Goal: Check status: Check status

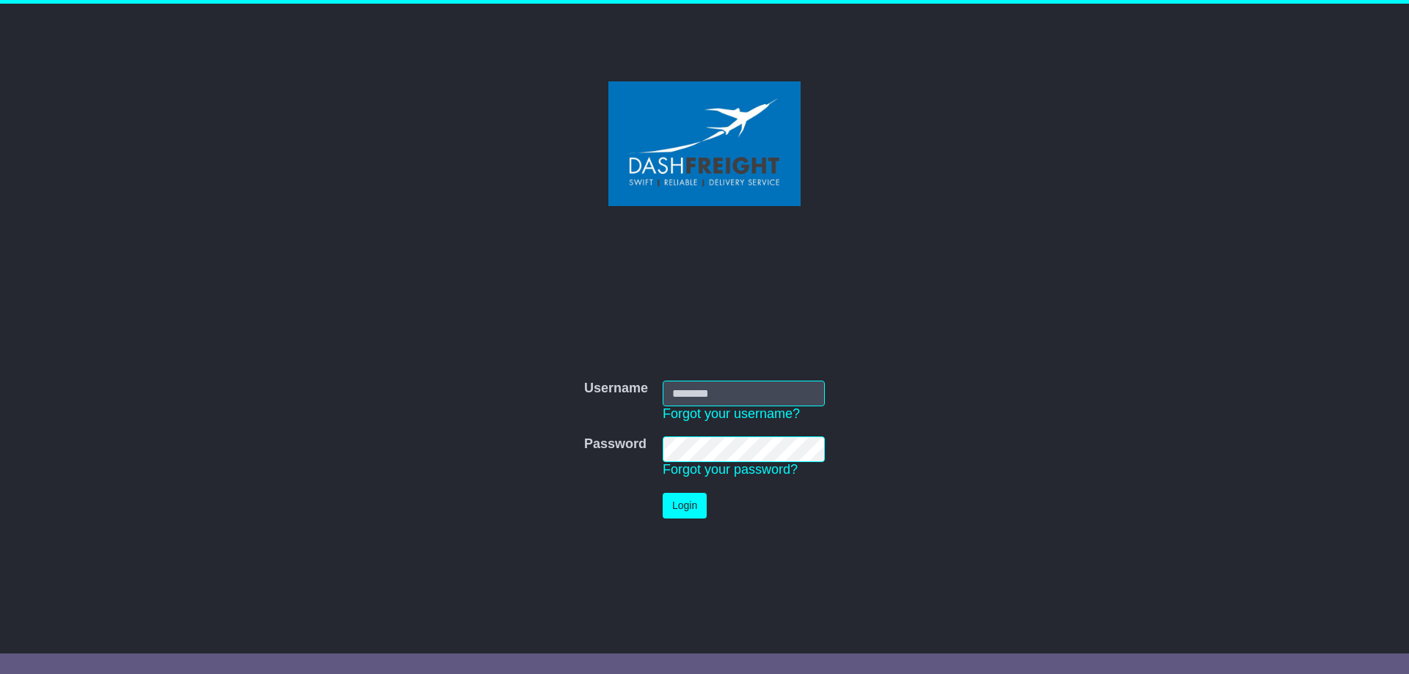
type input "**********"
click at [697, 503] on button "Login" at bounding box center [685, 506] width 44 height 26
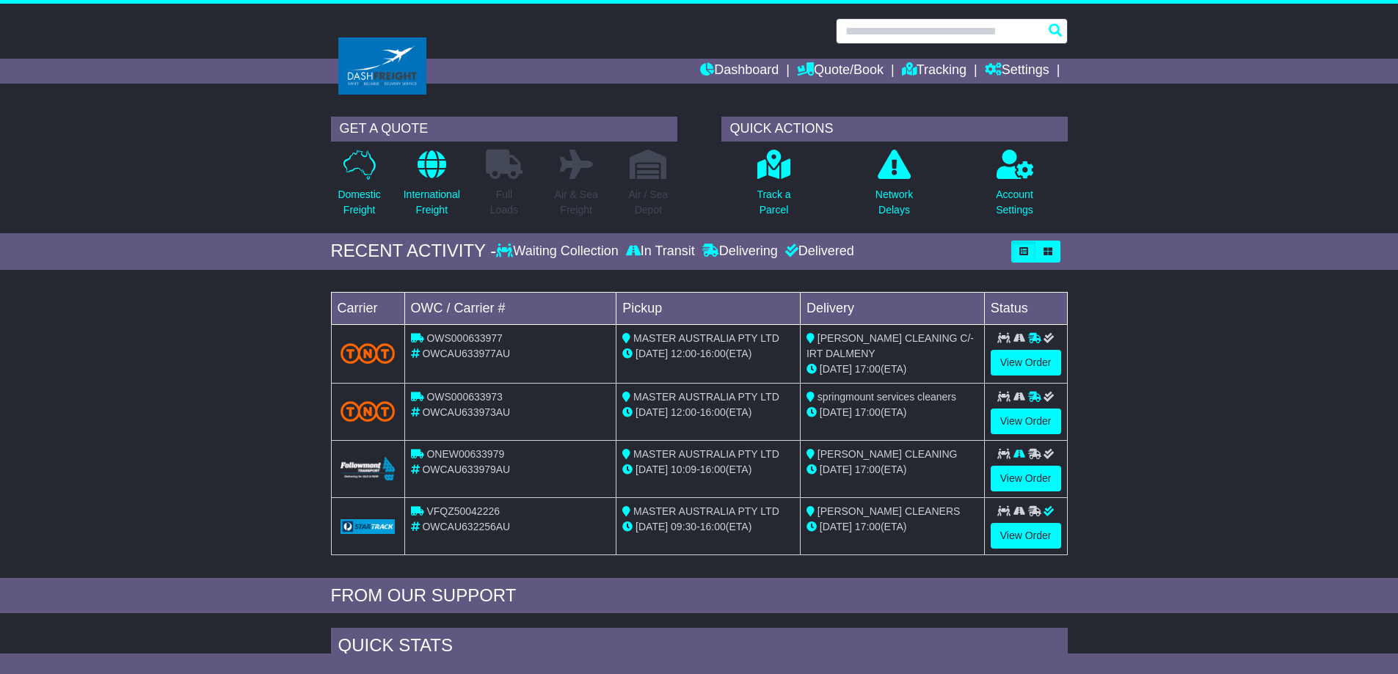
click at [868, 35] on input "text" at bounding box center [952, 31] width 232 height 26
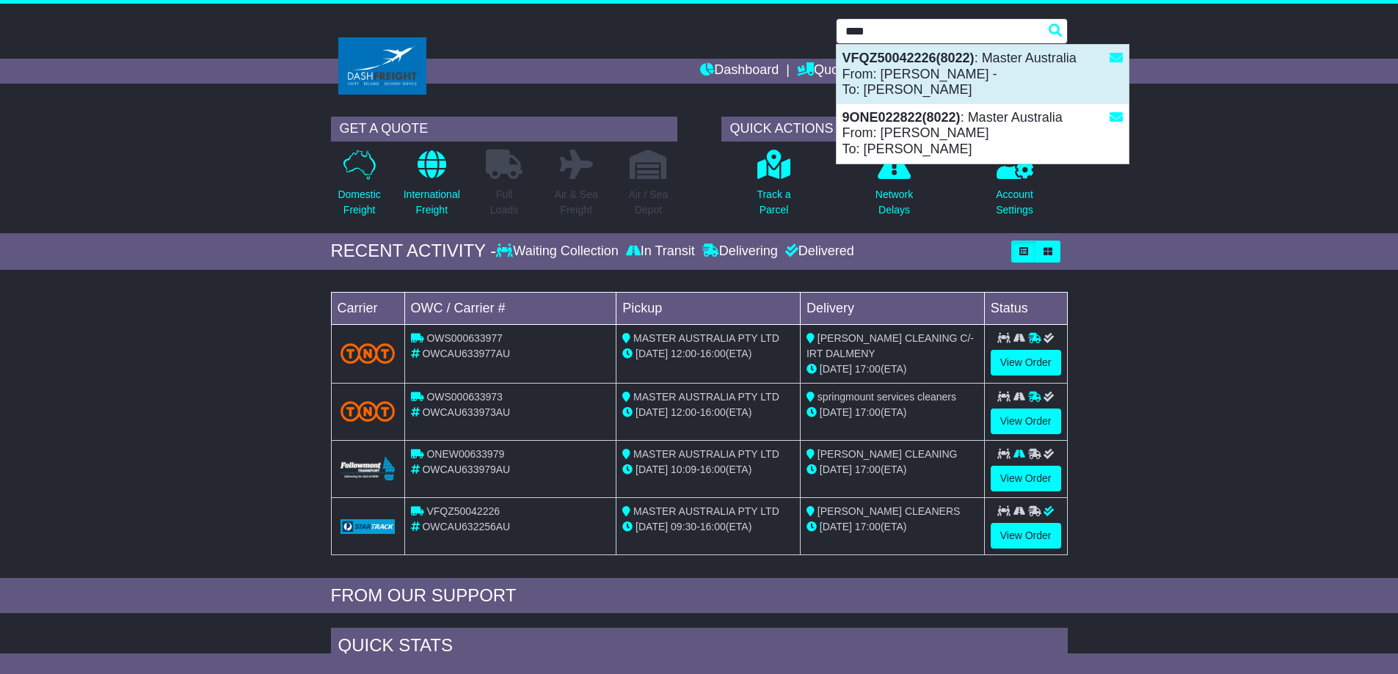
click at [895, 65] on div "VFQZ50042226(8022) : Master Australia From: johnny - To: LOUISE GAI" at bounding box center [983, 74] width 292 height 59
type input "**********"
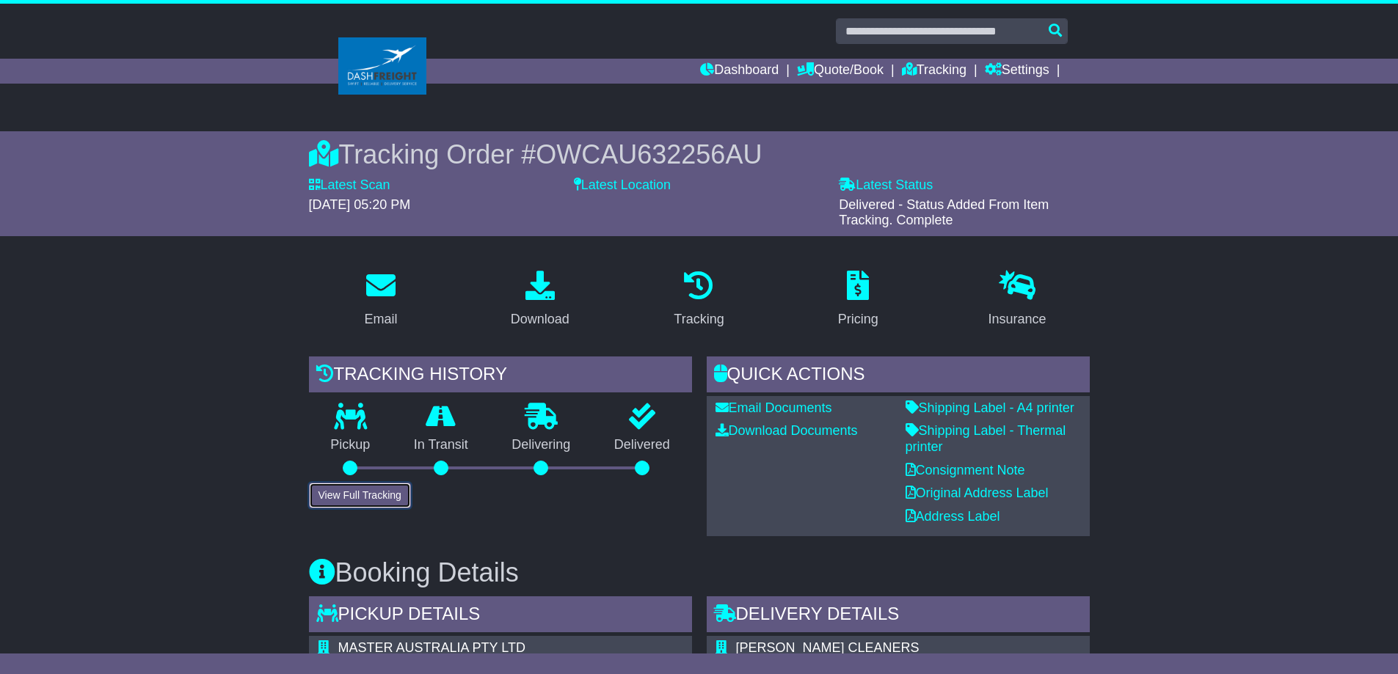
click at [370, 493] on button "View Full Tracking" at bounding box center [360, 496] width 102 height 26
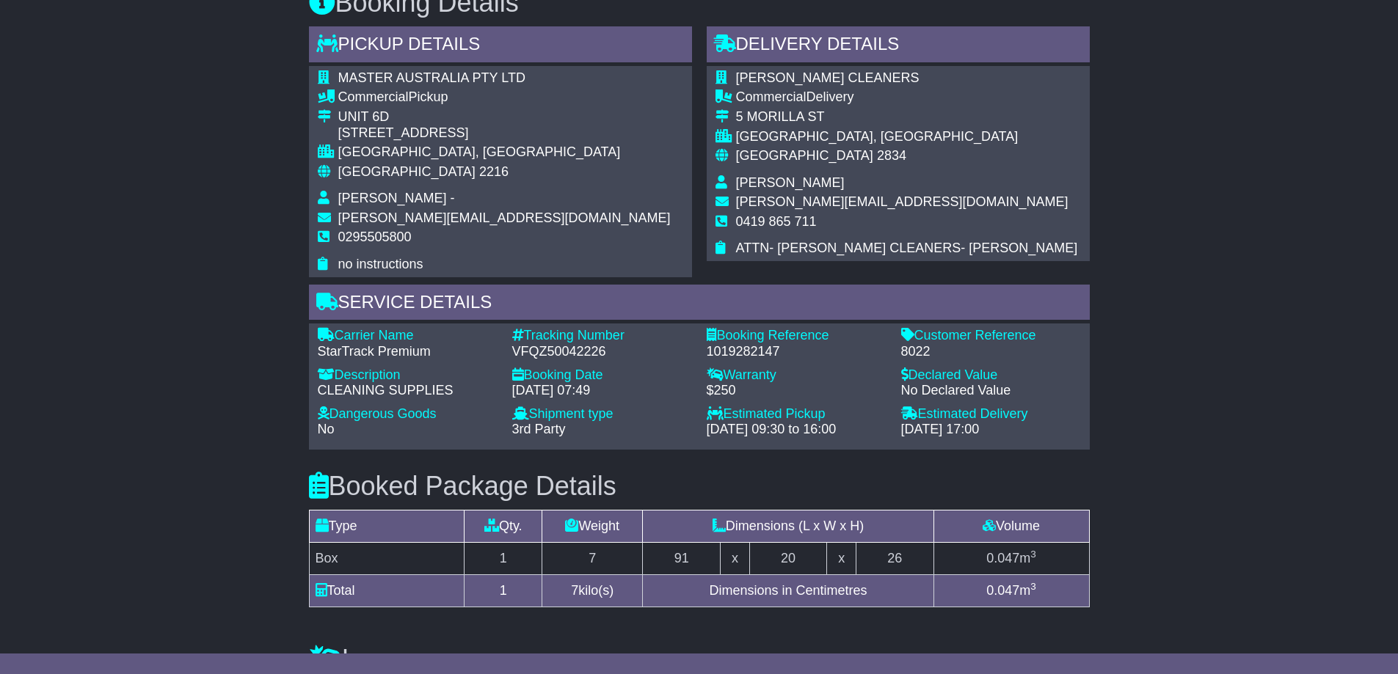
scroll to position [661, 0]
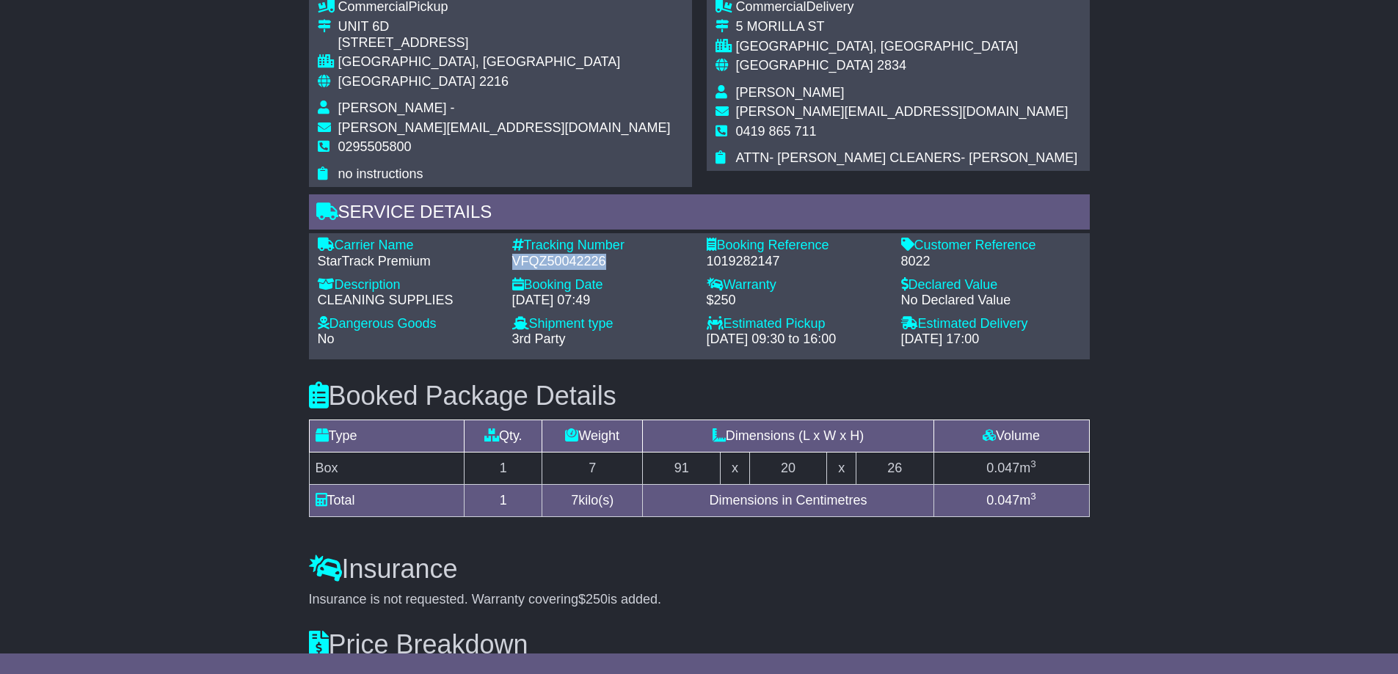
drag, startPoint x: 608, startPoint y: 262, endPoint x: 513, endPoint y: 260, distance: 95.4
click at [513, 260] on div "VFQZ50042226" at bounding box center [602, 262] width 180 height 16
copy div "VFQZ50042226"
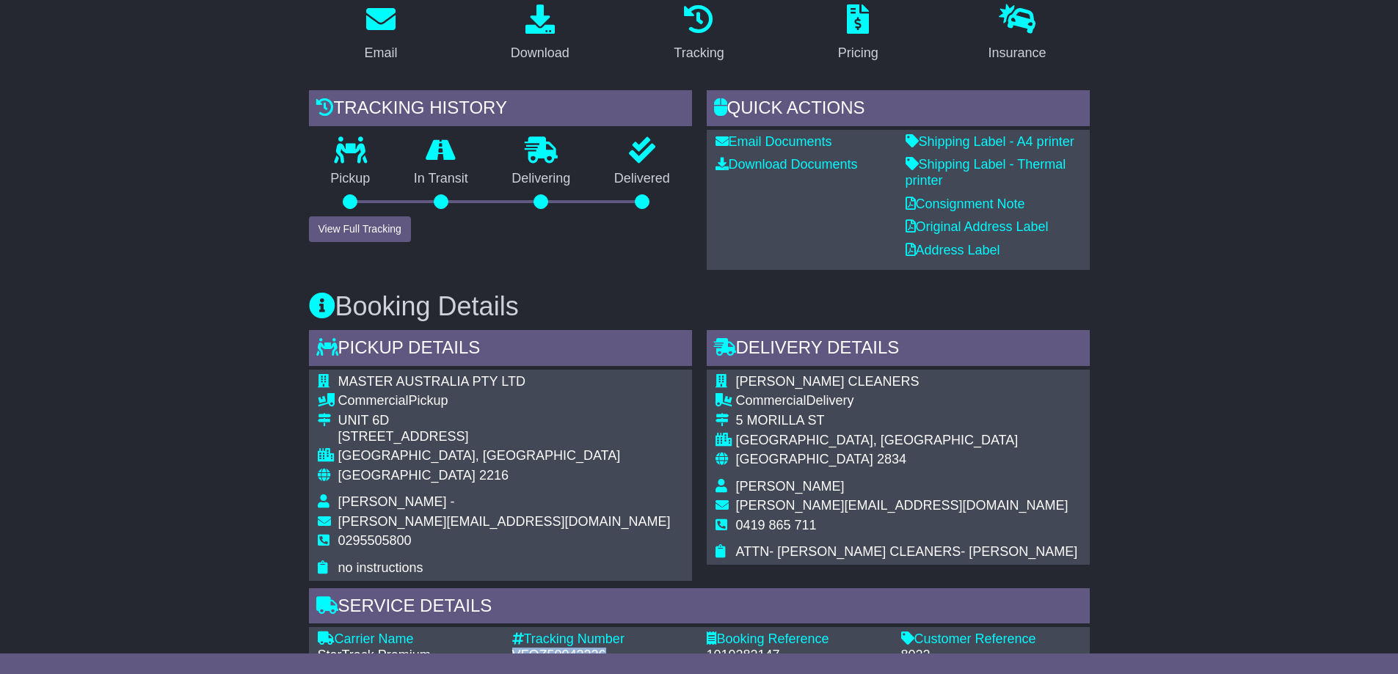
scroll to position [0, 0]
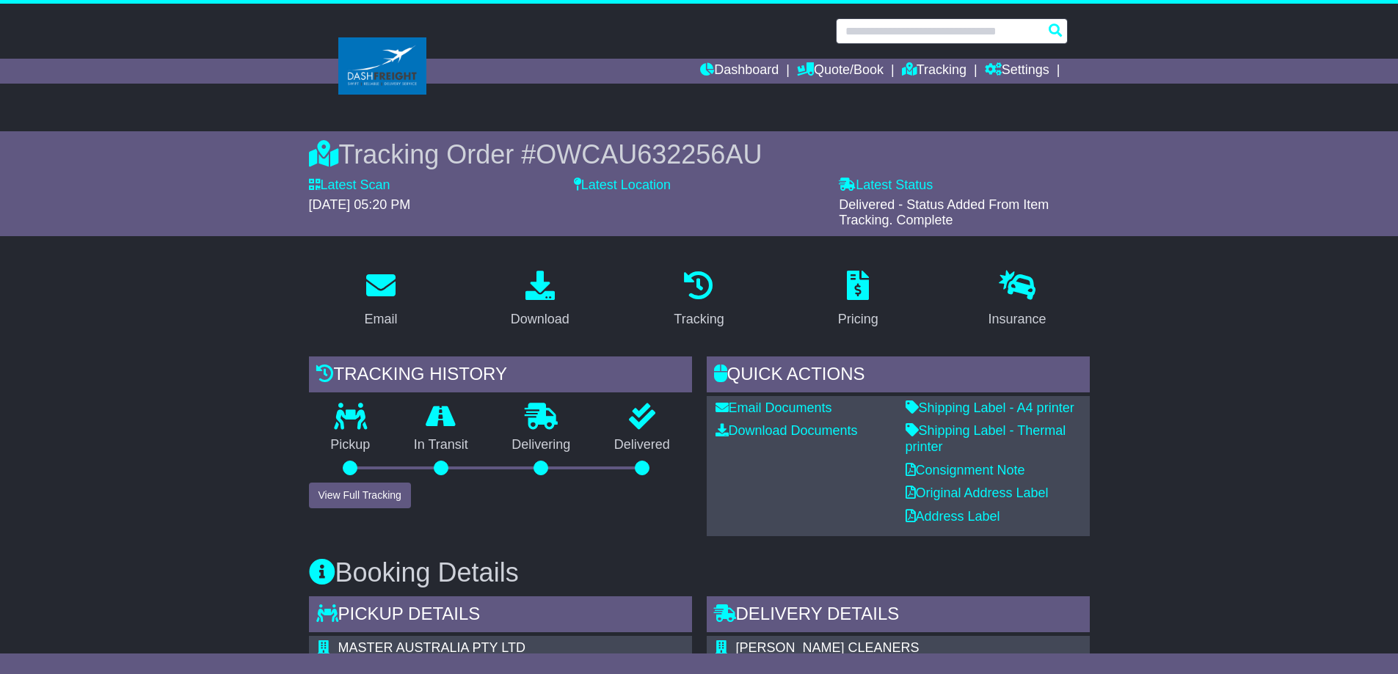
click at [883, 36] on input "text" at bounding box center [952, 31] width 232 height 26
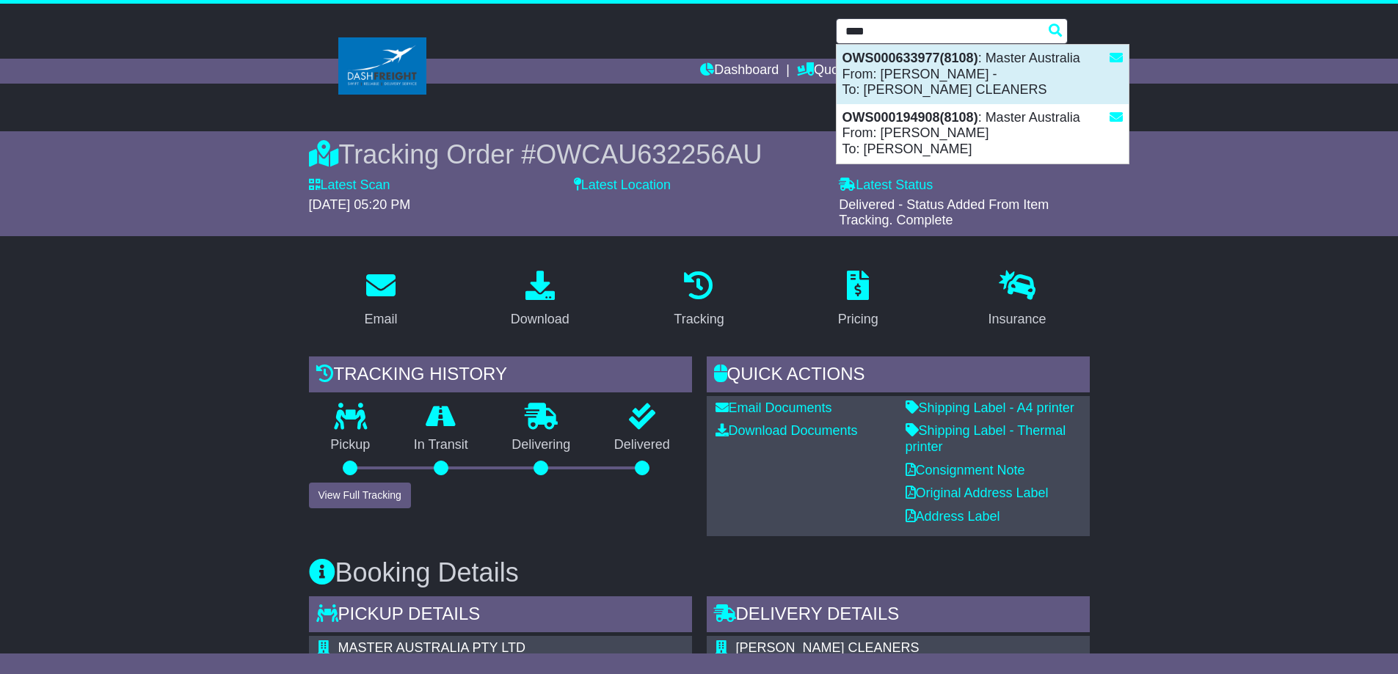
click at [882, 68] on div "OWS000633977(8108) : Master Australia From: johnny - To: BAYTON CLEANERS" at bounding box center [983, 74] width 292 height 59
type input "**********"
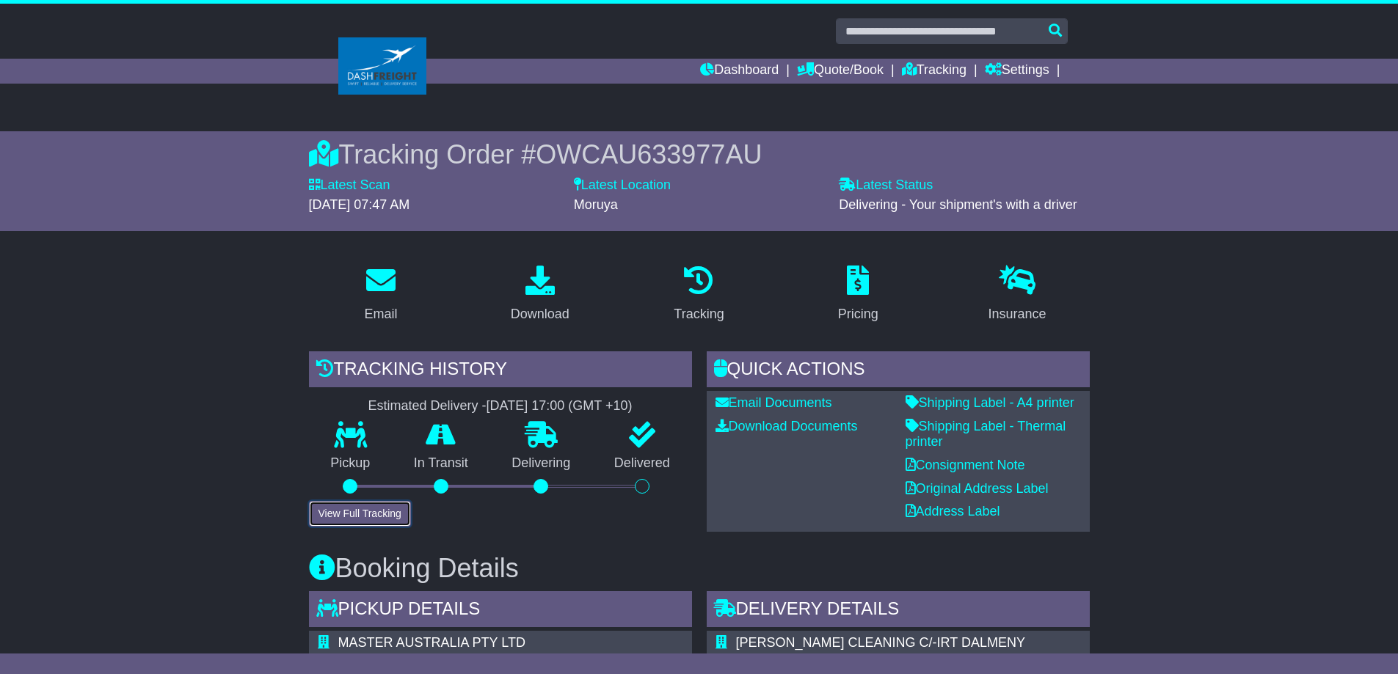
click at [386, 509] on button "View Full Tracking" at bounding box center [360, 514] width 102 height 26
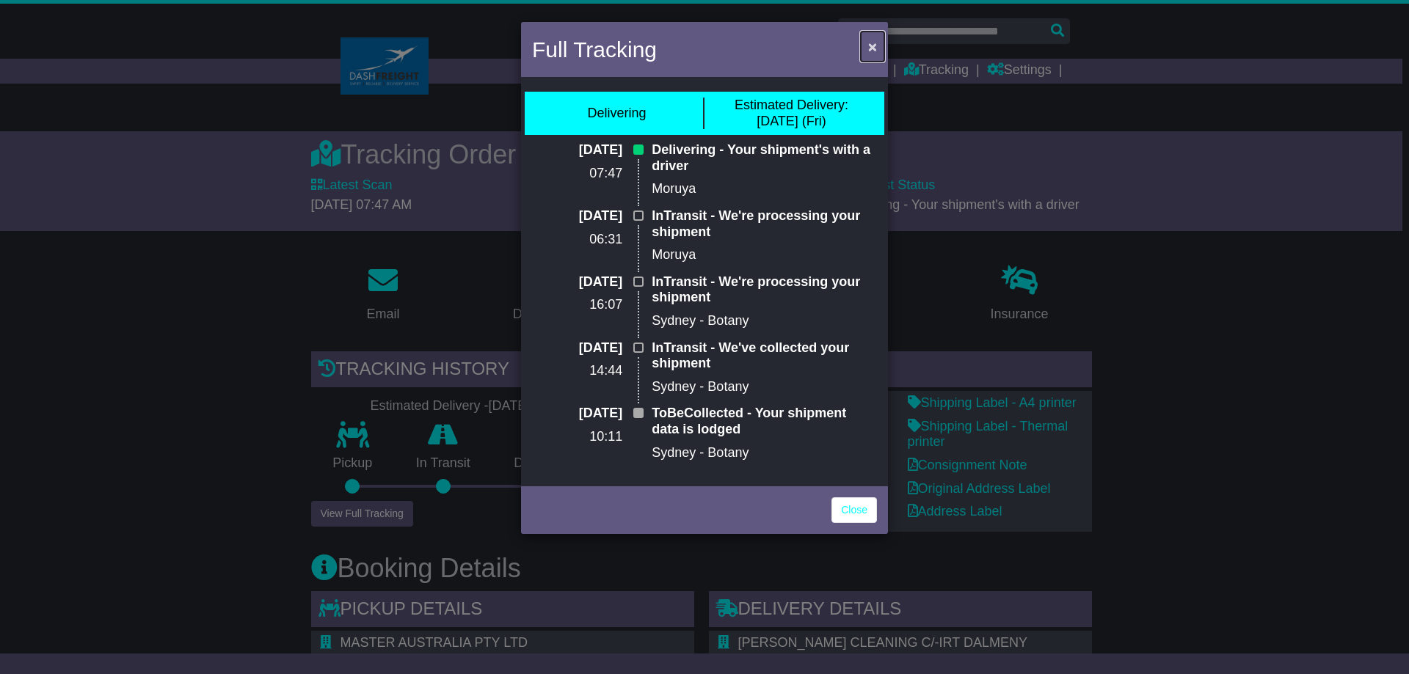
click at [868, 48] on span "×" at bounding box center [872, 46] width 9 height 17
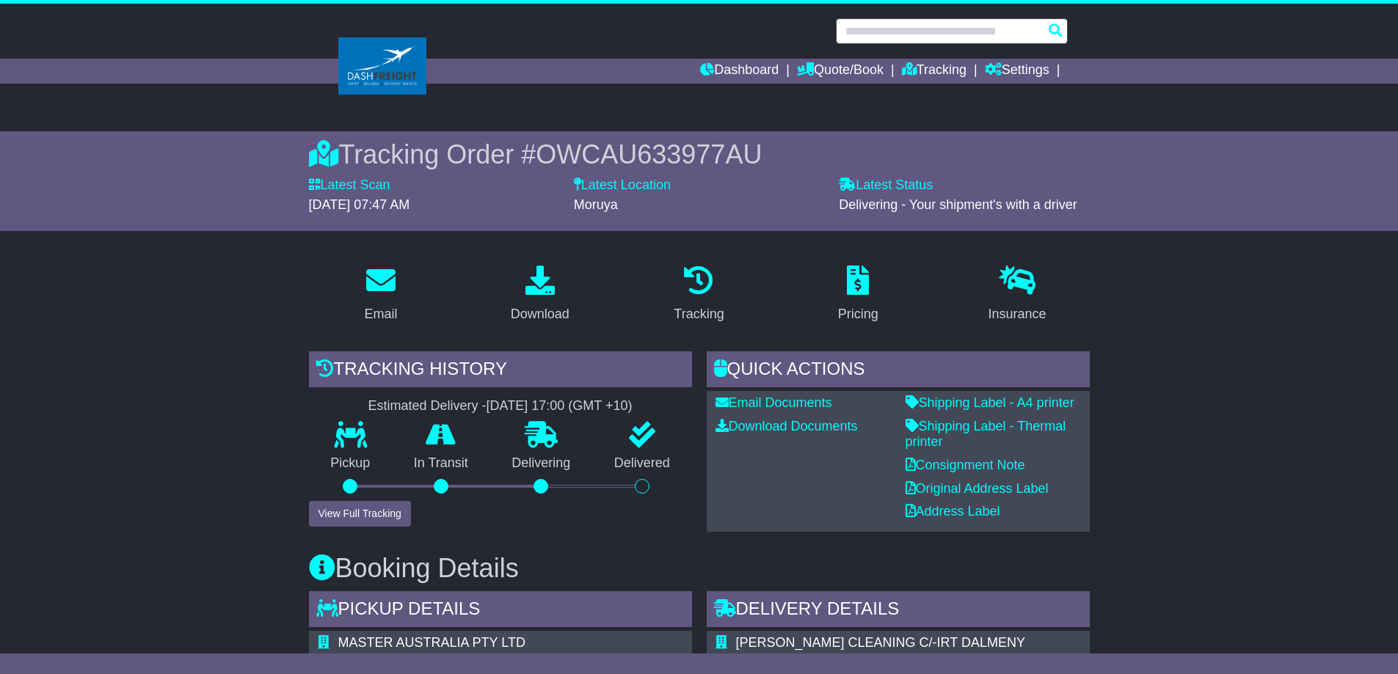
click at [880, 29] on input "text" at bounding box center [952, 31] width 232 height 26
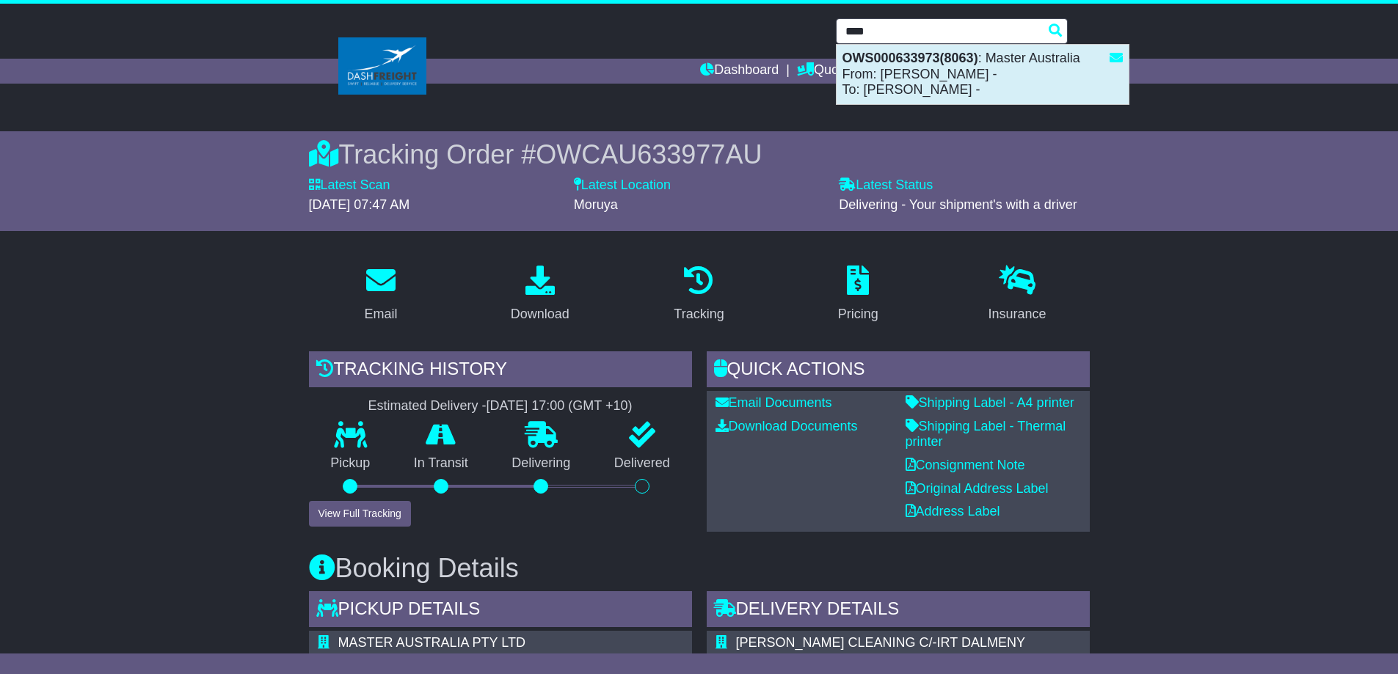
click at [882, 69] on div "OWS000633973(8063) : Master Australia From: johnny - To: cheryl -" at bounding box center [983, 74] width 292 height 59
type input "**********"
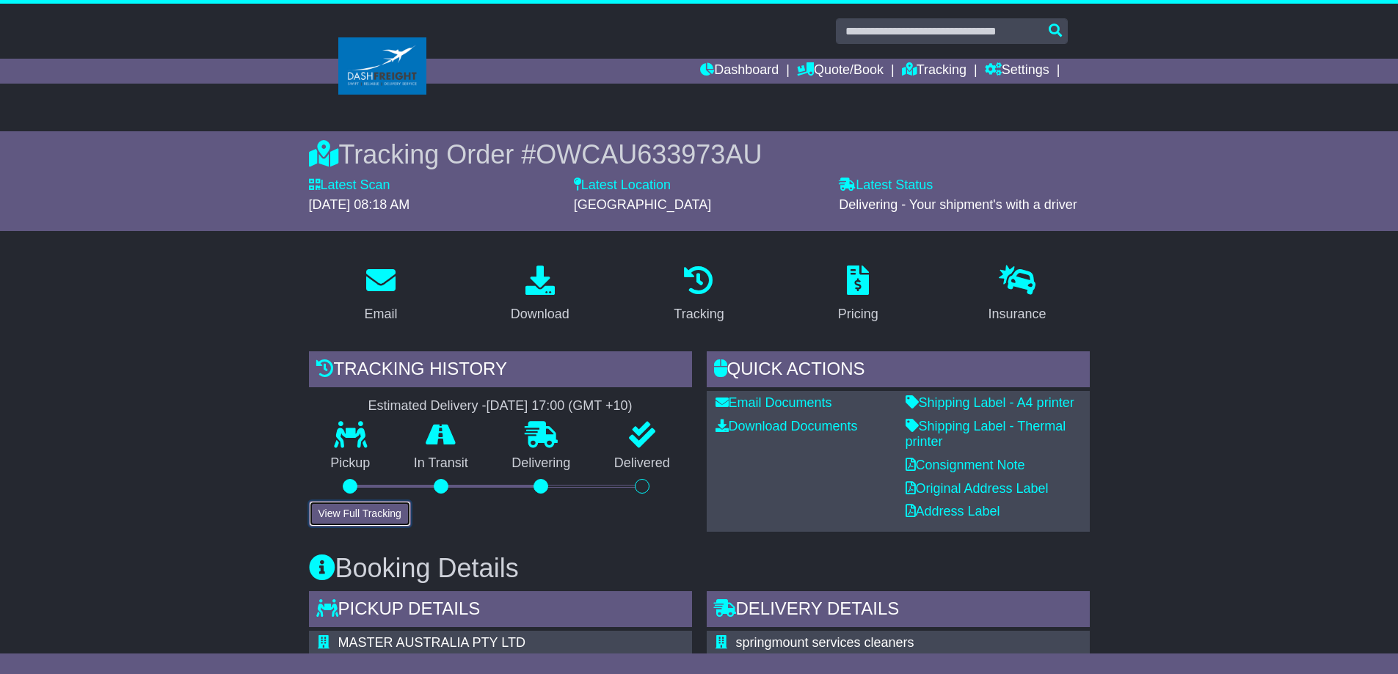
click at [367, 516] on button "View Full Tracking" at bounding box center [360, 514] width 102 height 26
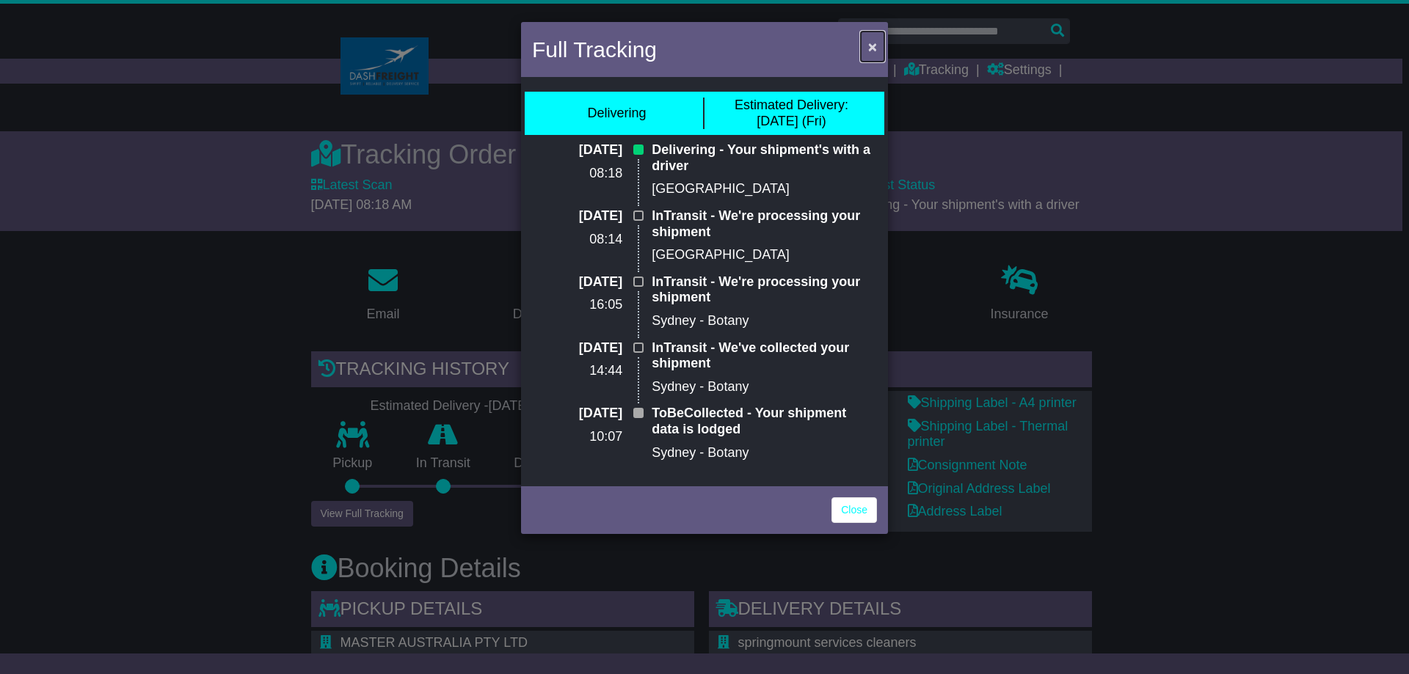
click at [872, 46] on span "×" at bounding box center [872, 46] width 9 height 17
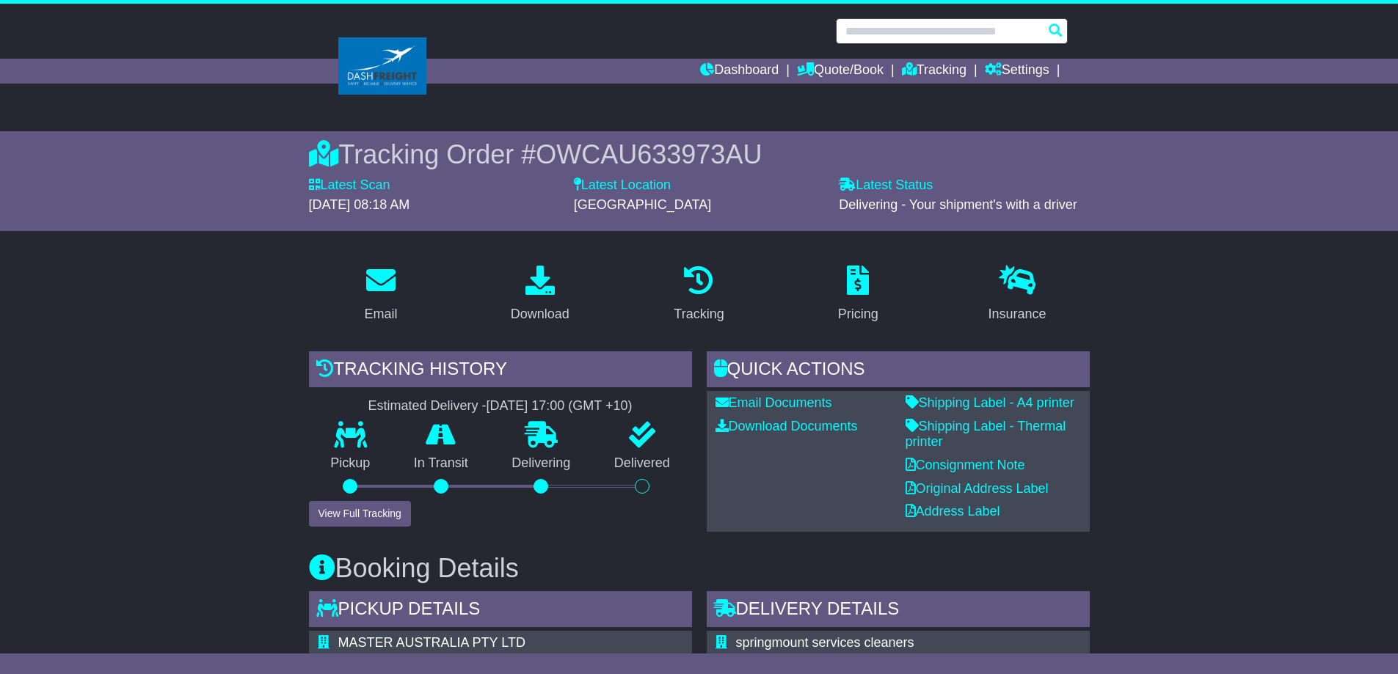
click at [880, 32] on input "text" at bounding box center [952, 31] width 232 height 26
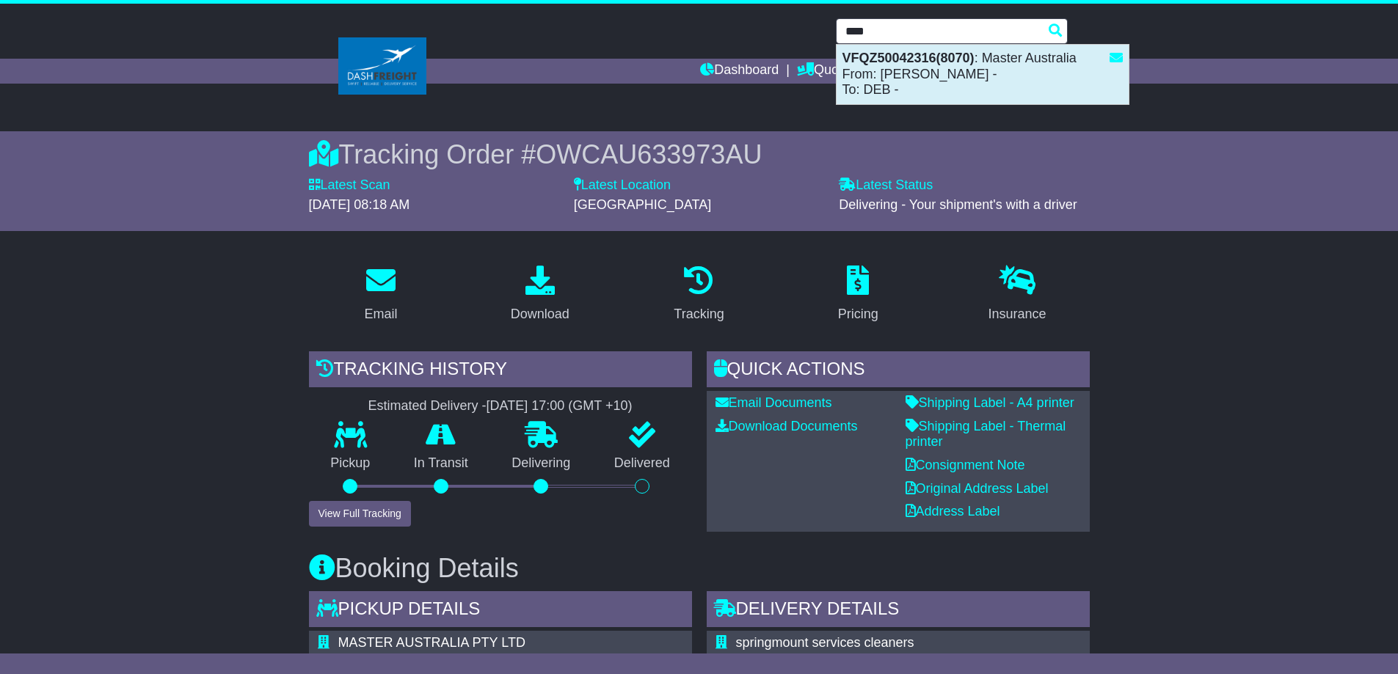
click at [897, 65] on div "VFQZ50042316(8070) : Master Australia From: [PERSON_NAME]: DEB -" at bounding box center [983, 74] width 292 height 59
type input "**********"
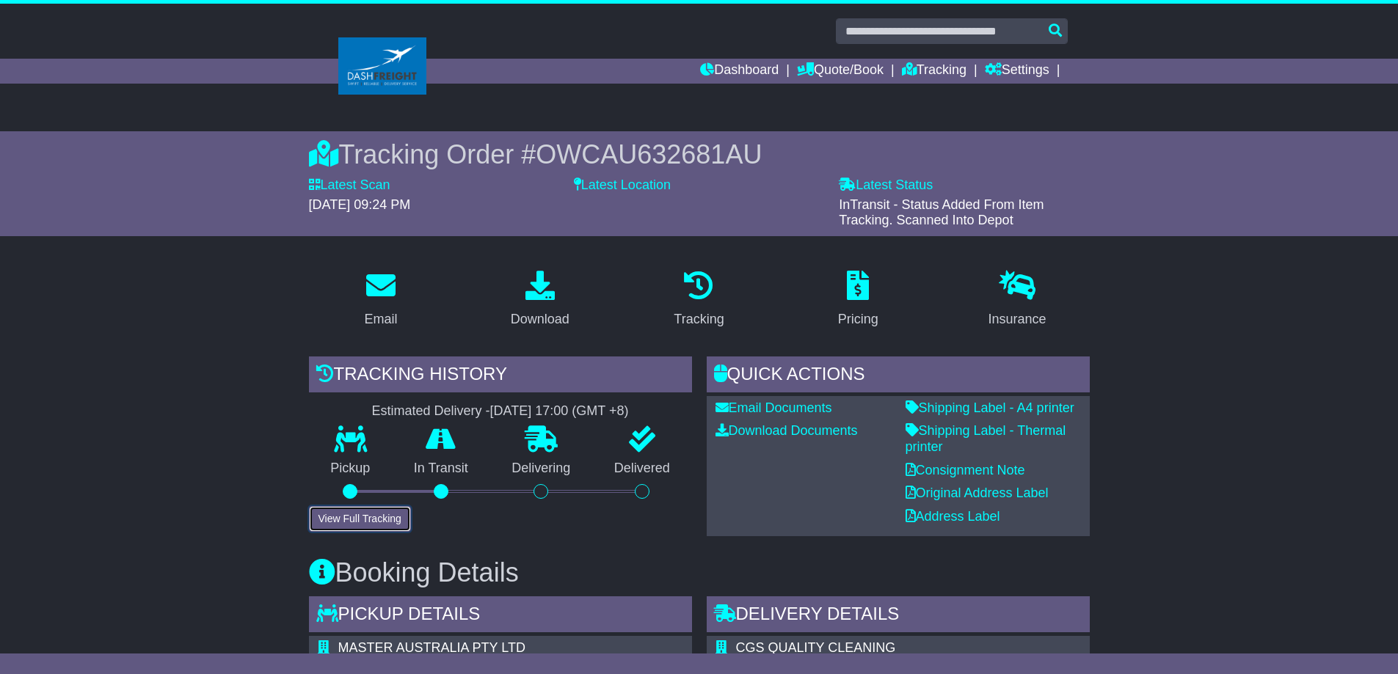
click at [359, 513] on button "View Full Tracking" at bounding box center [360, 519] width 102 height 26
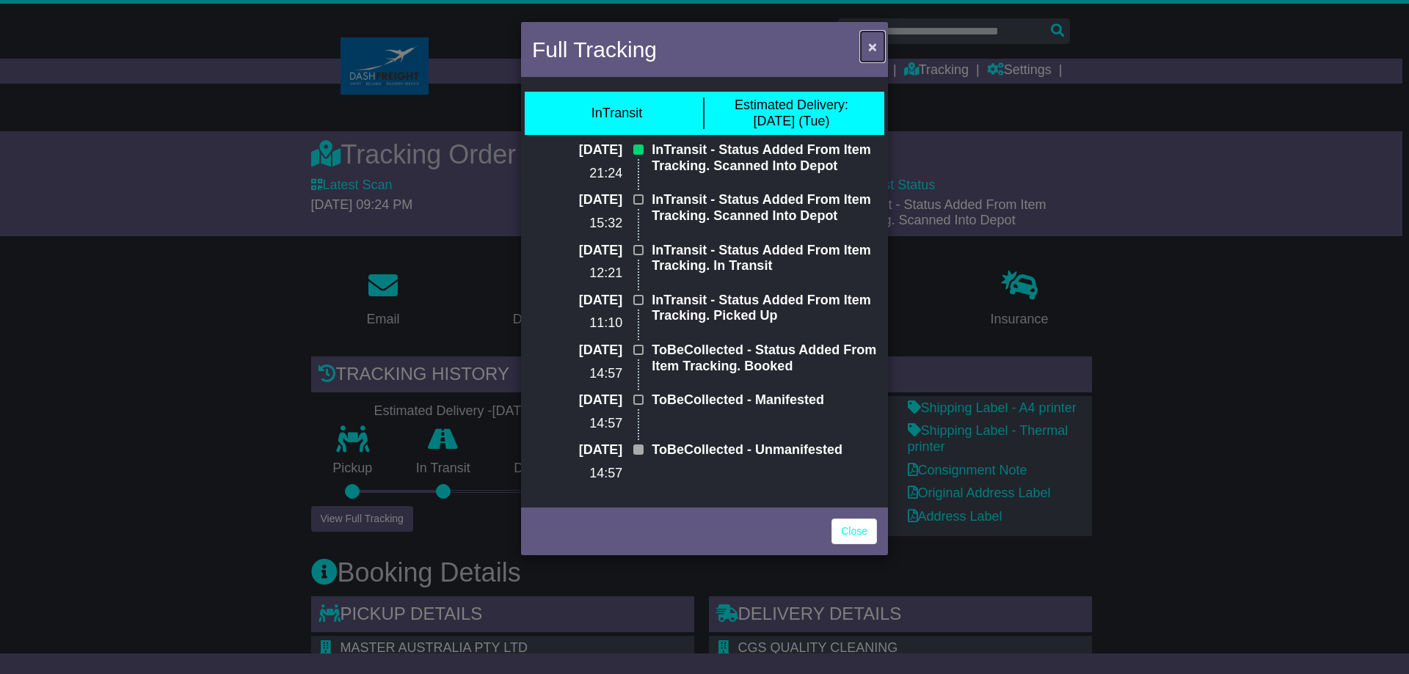
click at [872, 46] on span "×" at bounding box center [872, 46] width 9 height 17
